Goal: Task Accomplishment & Management: Manage account settings

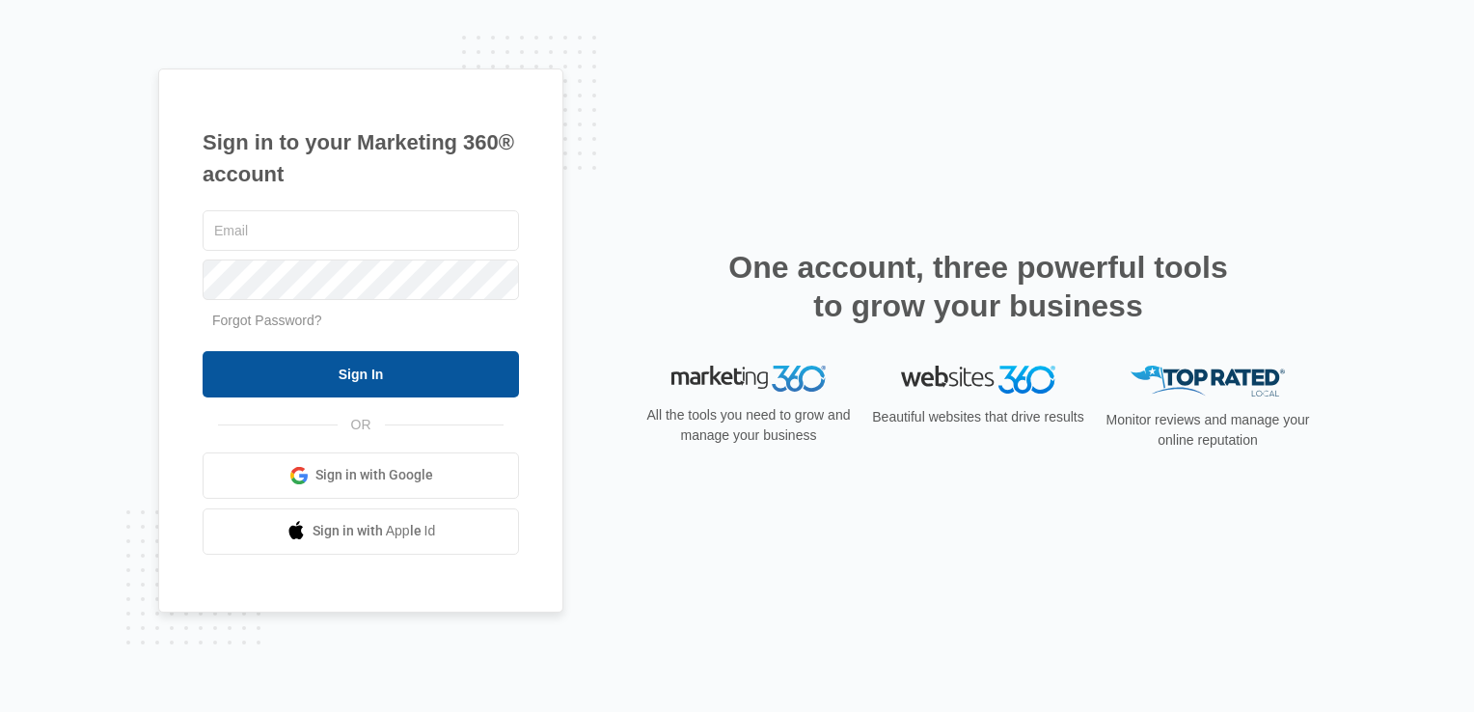
type input "[PERSON_NAME][EMAIL_ADDRESS][DOMAIN_NAME]"
click at [380, 372] on input "Sign In" at bounding box center [361, 374] width 316 height 46
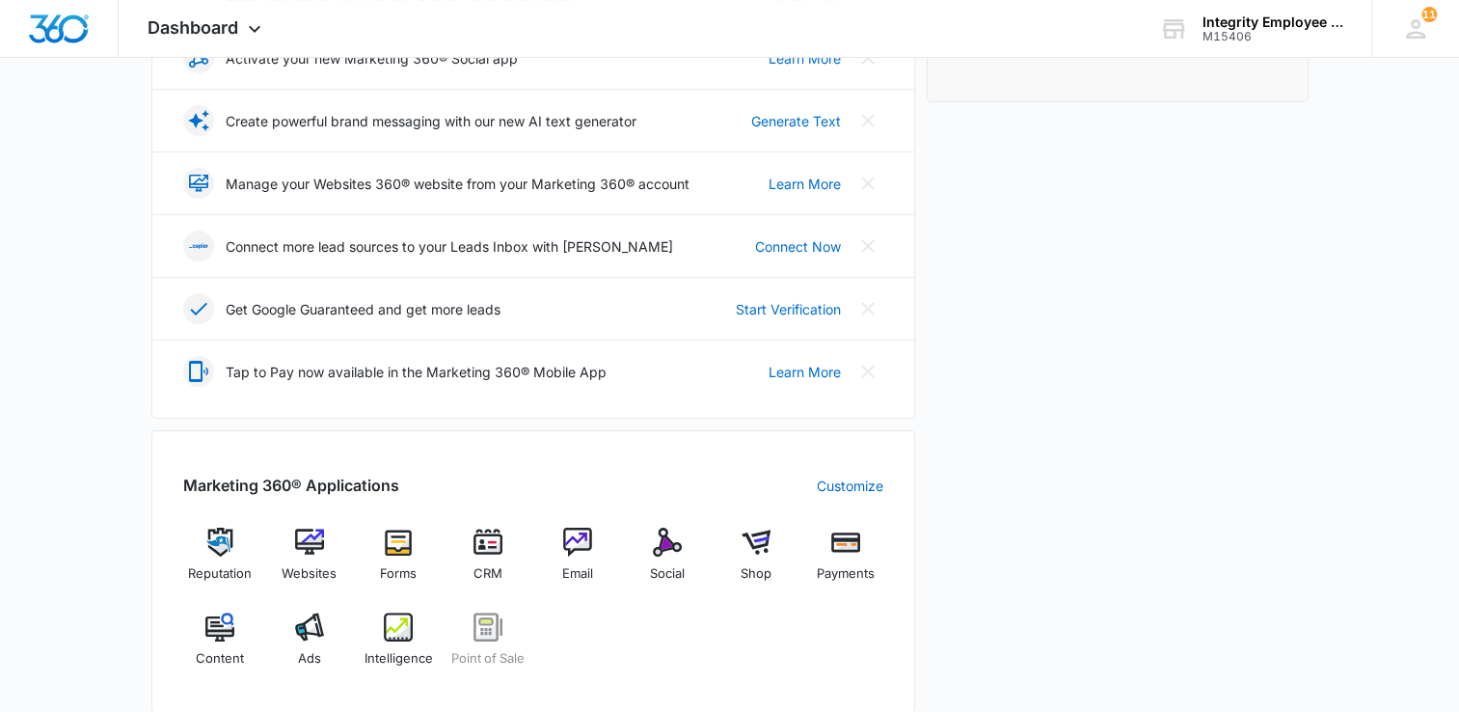
scroll to position [482, 0]
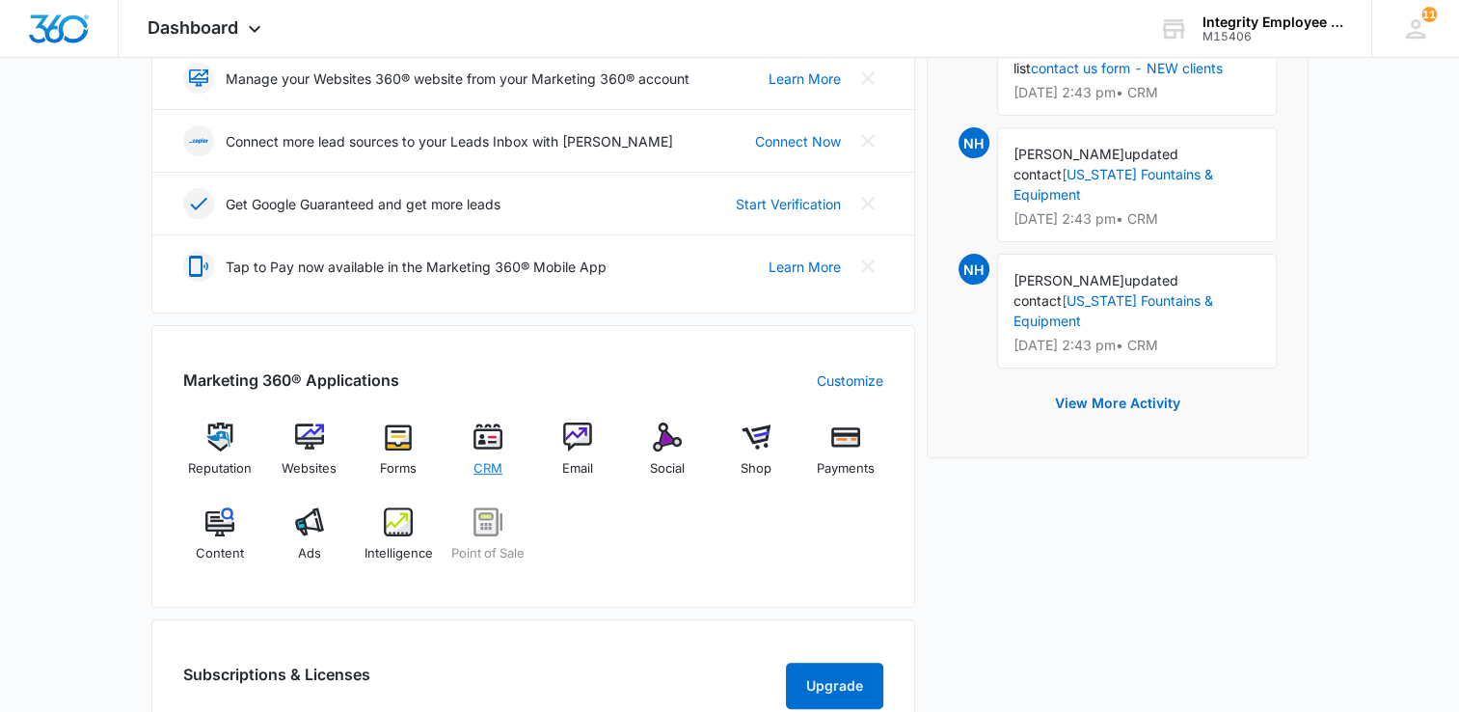
click at [484, 438] on img at bounding box center [488, 436] width 29 height 29
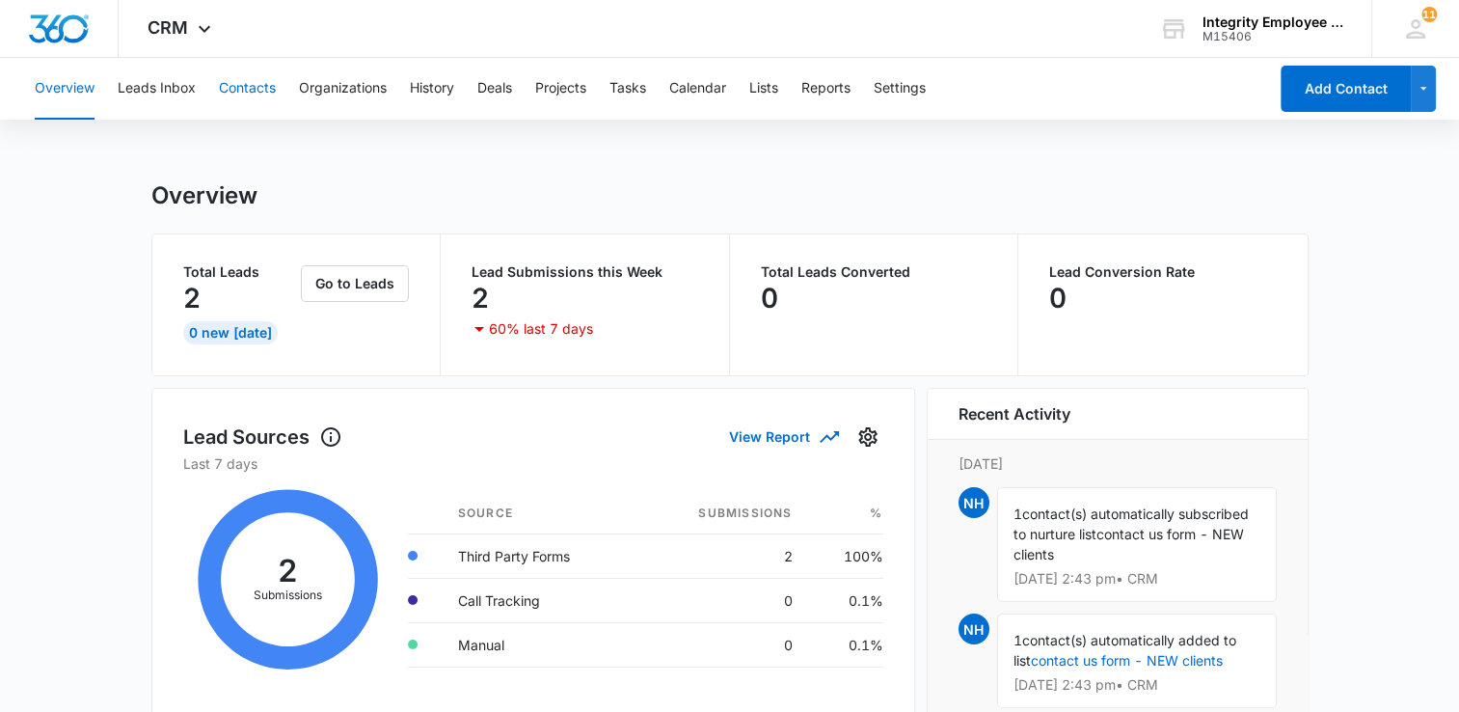
click at [254, 90] on button "Contacts" at bounding box center [247, 89] width 57 height 62
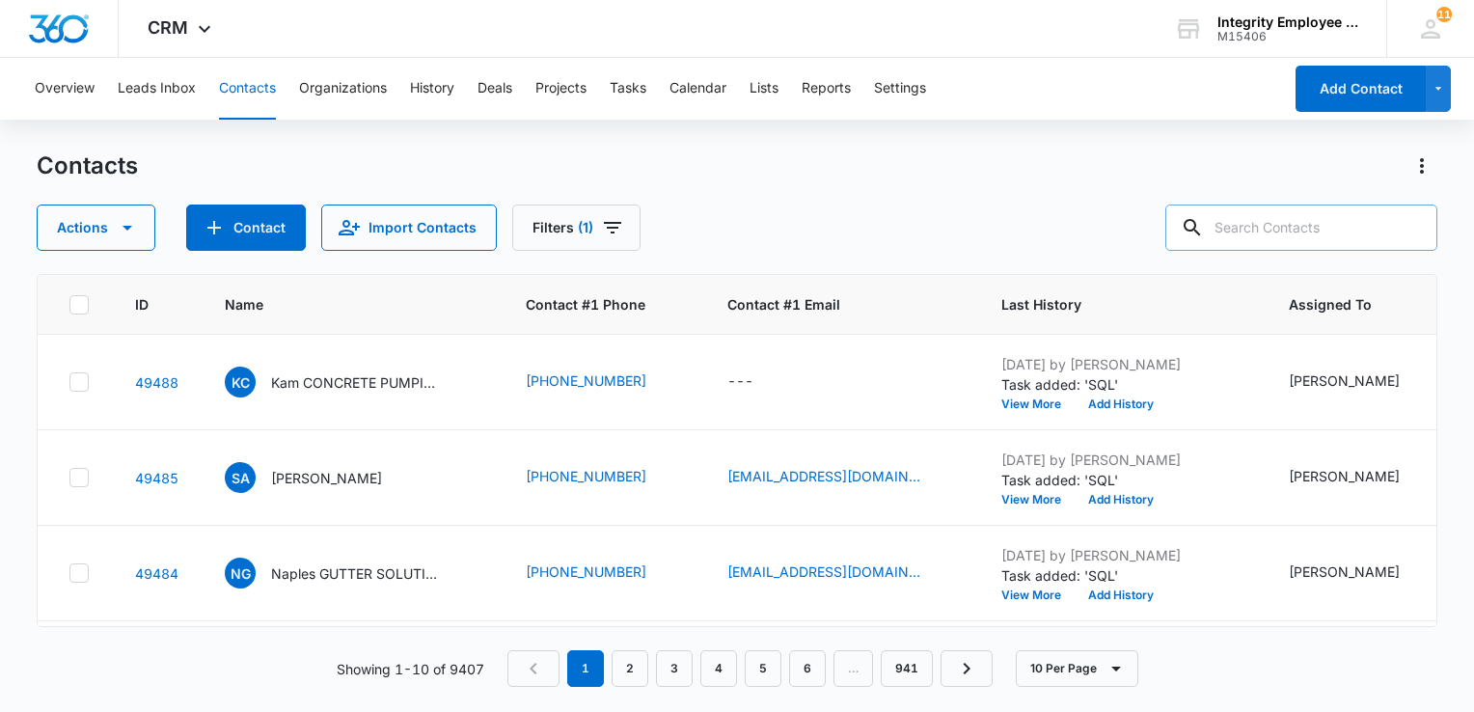
click at [1262, 237] on input "text" at bounding box center [1301, 227] width 272 height 46
type input "Best Modern"
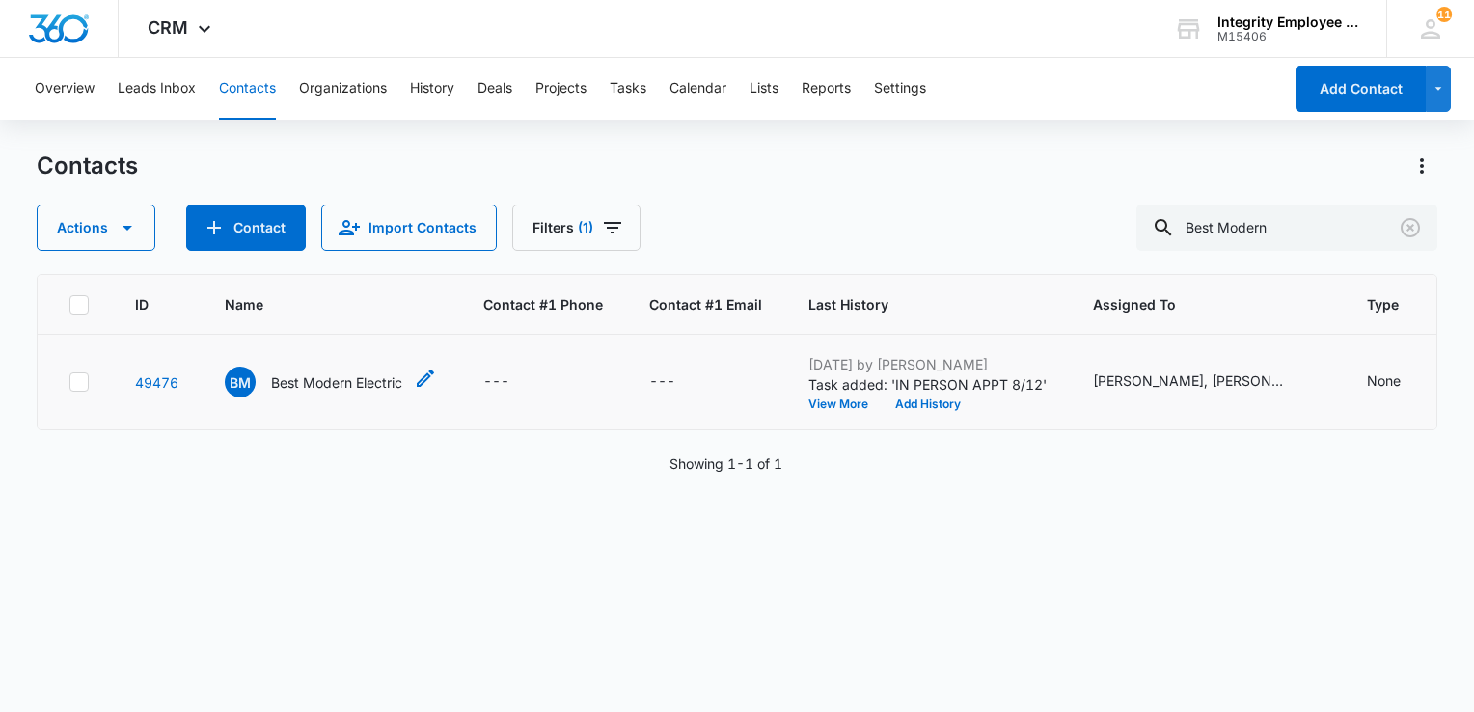
click at [353, 379] on p "Best Modern Electric" at bounding box center [336, 382] width 131 height 20
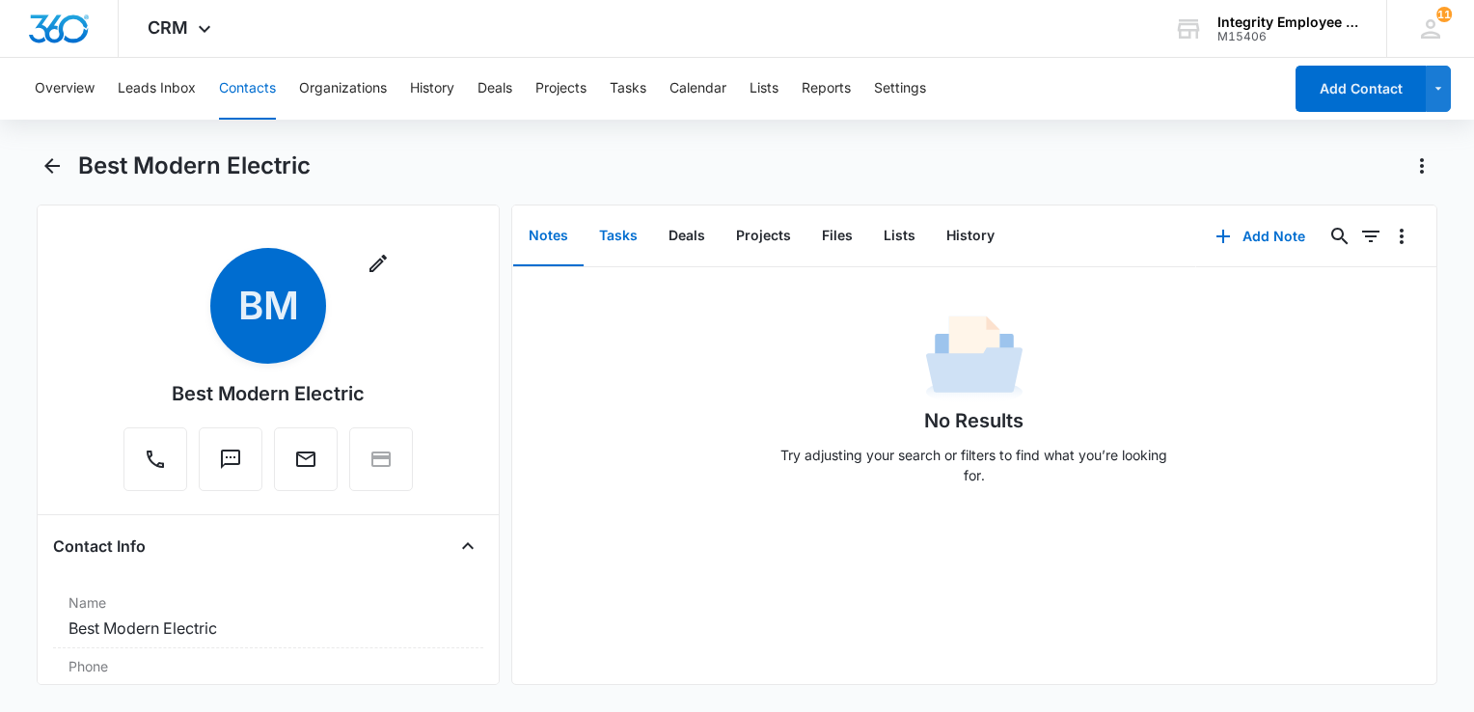
click at [617, 240] on button "Tasks" at bounding box center [618, 236] width 69 height 60
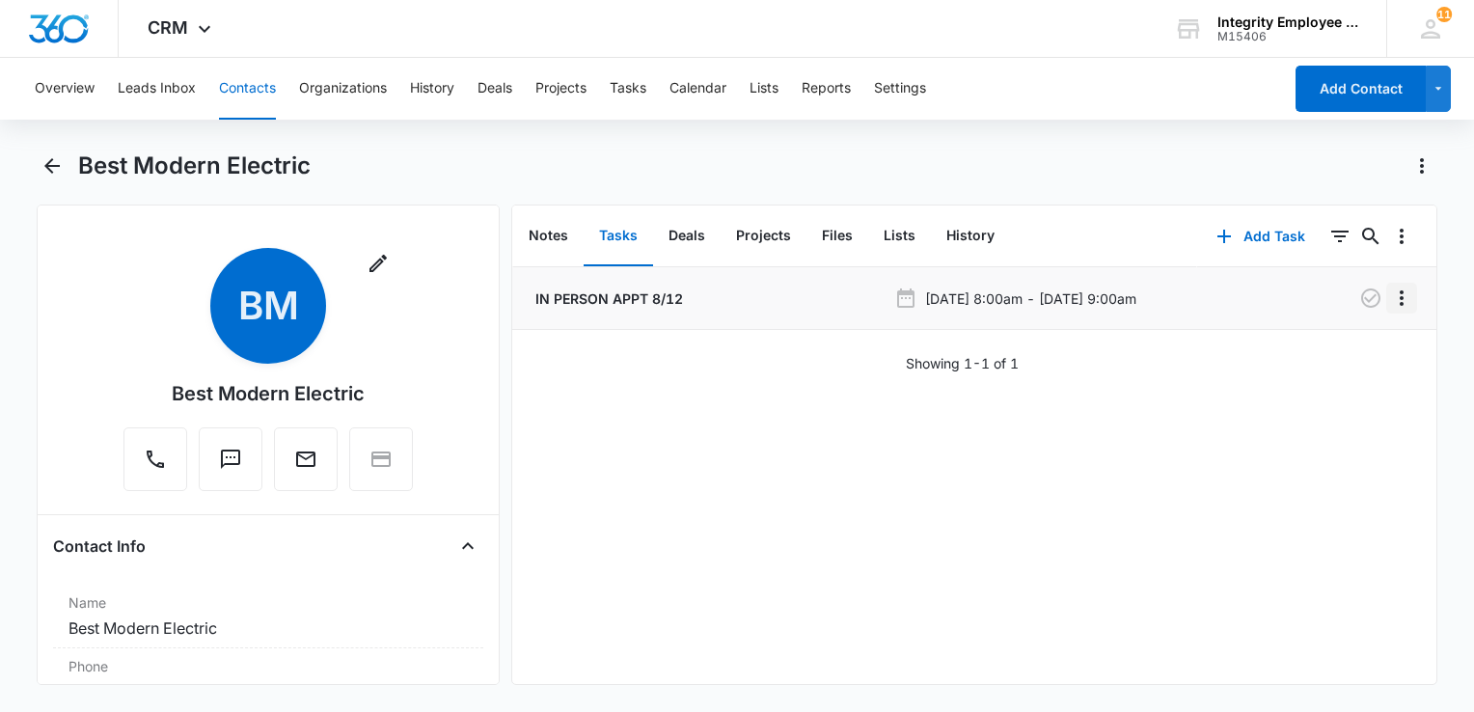
click at [1390, 301] on icon "Overflow Menu" at bounding box center [1401, 297] width 23 height 23
click at [1320, 352] on div "Edit" at bounding box center [1335, 352] width 41 height 14
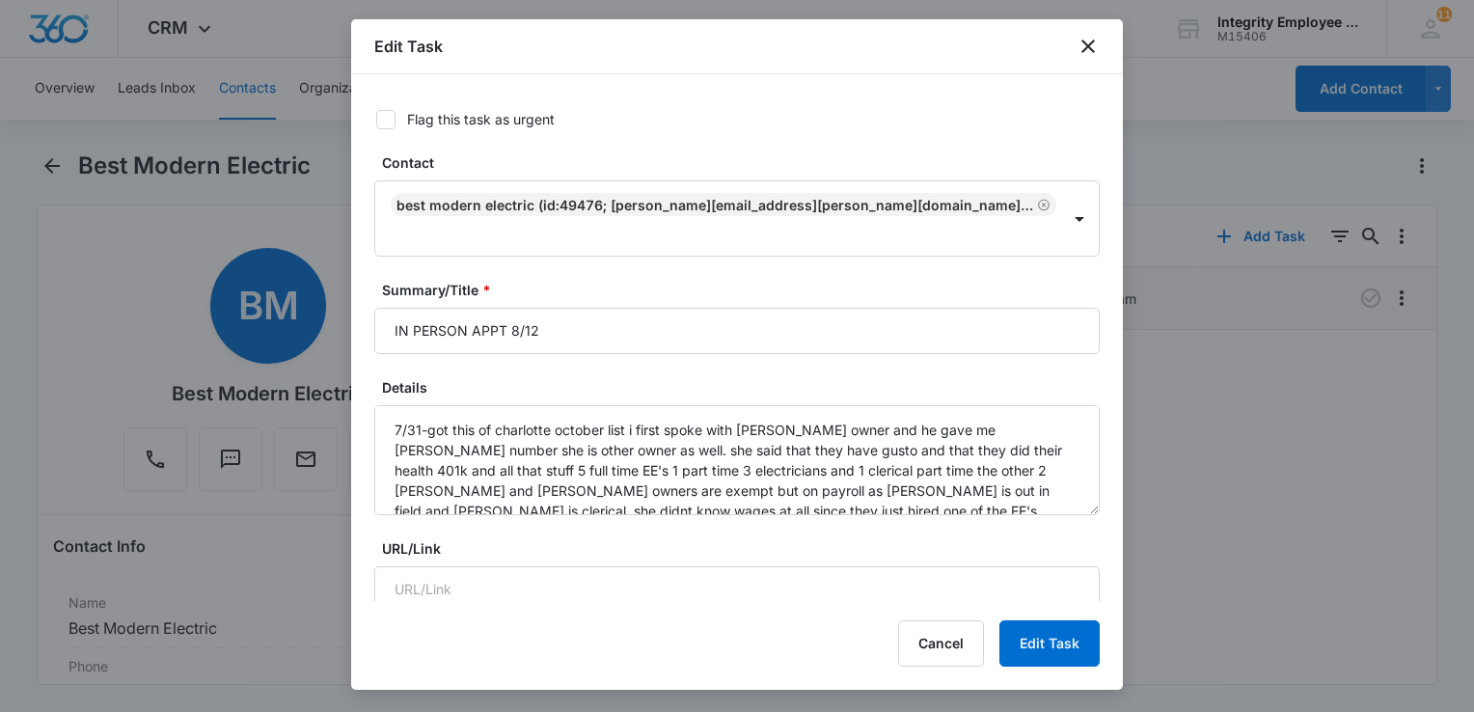
type input "[DATE]"
type input "10:00 am"
type input "[DATE]"
type input "11:00 am"
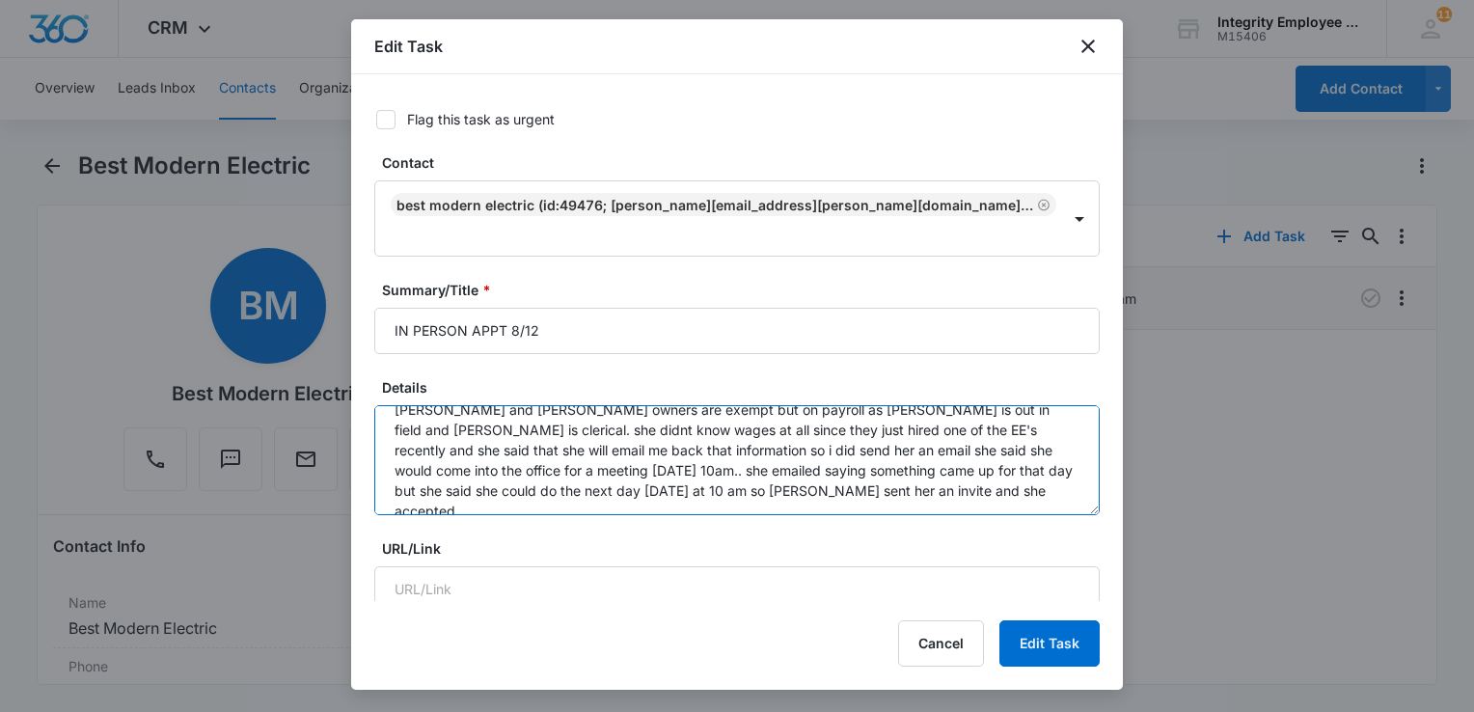
scroll to position [81, 0]
